Goal: Task Accomplishment & Management: Manage account settings

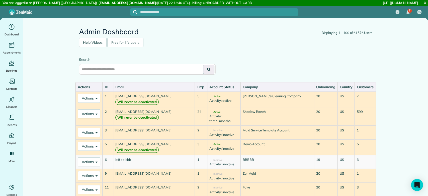
click at [181, 72] on input "text" at bounding box center [147, 69] width 137 height 11
paste input "**********"
type input "**********"
click at [210, 67] on button at bounding box center [208, 69] width 11 height 9
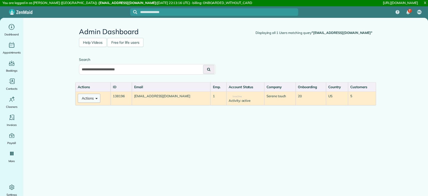
click at [82, 98] on button "Actions" at bounding box center [89, 98] width 23 height 9
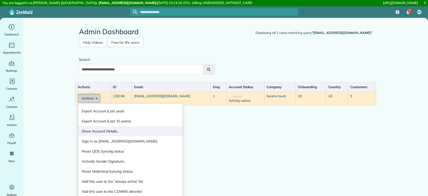
scroll to position [33, 0]
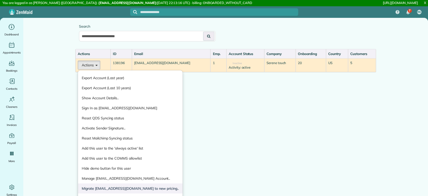
click at [143, 192] on link "Migrate virginiaarce2708@gmail.com to new pricing.." at bounding box center [130, 188] width 105 height 10
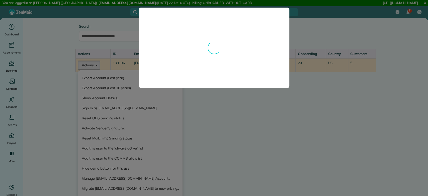
click at [226, 115] on div at bounding box center [214, 98] width 428 height 196
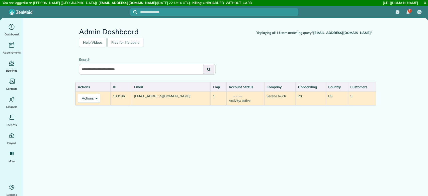
scroll to position [2, 0]
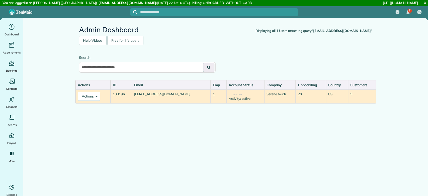
click at [86, 90] on td "Actions Export Account (Last year) Export Account (Last 10 years) Show Account …" at bounding box center [93, 96] width 35 height 14
click at [89, 94] on button "Actions" at bounding box center [89, 96] width 23 height 9
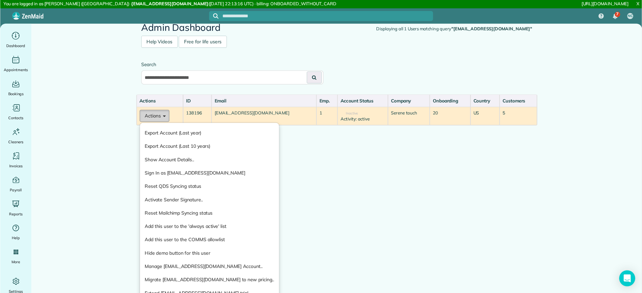
scroll to position [0, 0]
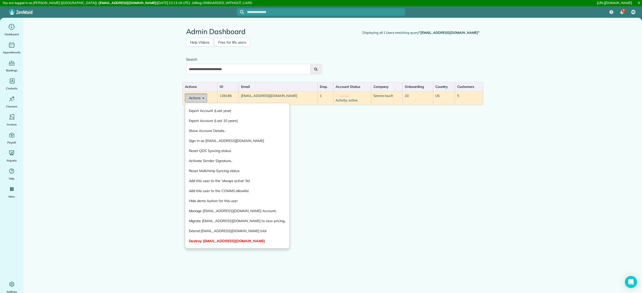
drag, startPoint x: 411, startPoint y: 0, endPoint x: 196, endPoint y: 94, distance: 234.4
click at [196, 94] on button "Actions" at bounding box center [196, 98] width 23 height 9
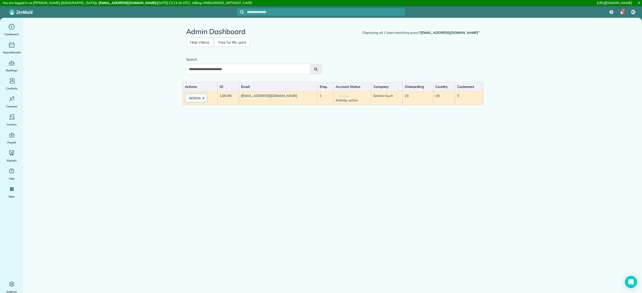
click at [196, 94] on button "Actions" at bounding box center [196, 98] width 23 height 9
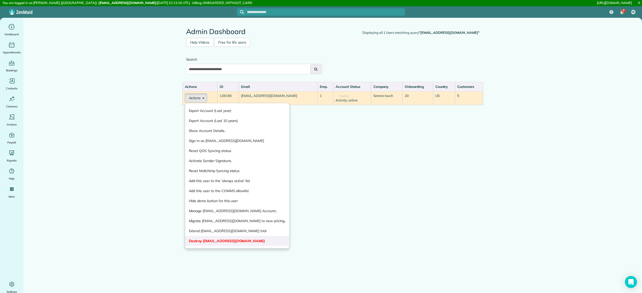
click at [214, 195] on link "Destroy virginiaarce2708@gmail.com" at bounding box center [237, 241] width 105 height 10
